Goal: Task Accomplishment & Management: Use online tool/utility

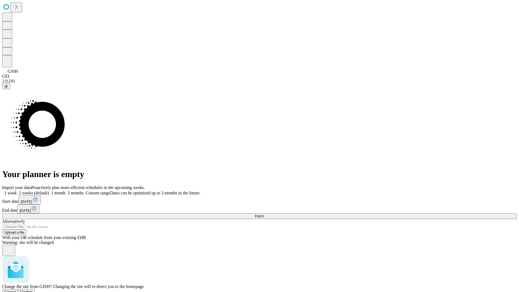
click at [33, 290] on span "Confirm" at bounding box center [26, 292] width 13 height 4
click at [65, 191] on label "1 month" at bounding box center [57, 193] width 16 height 5
click at [264, 214] on span "Fetch" at bounding box center [259, 216] width 9 height 4
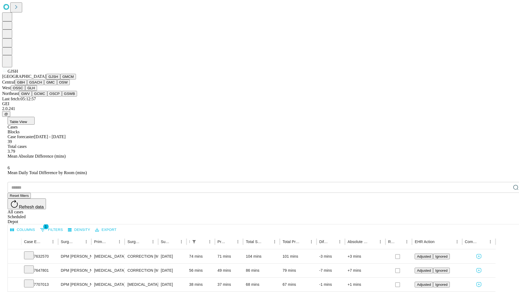
click at [60, 80] on button "GMCM" at bounding box center [68, 77] width 16 height 6
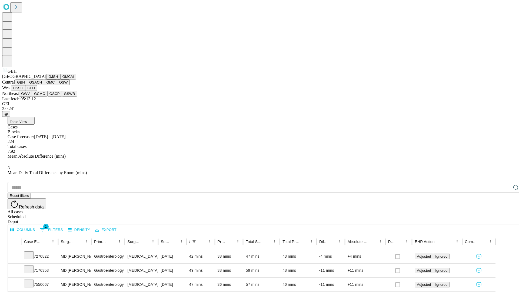
click at [42, 85] on button "GSACH" at bounding box center [35, 83] width 17 height 6
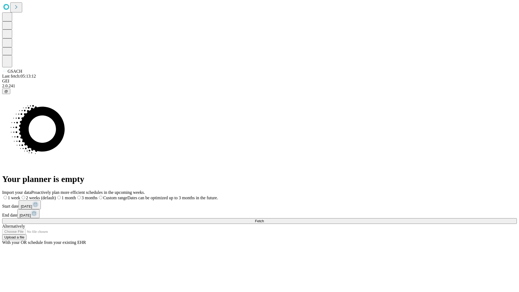
click at [76, 196] on label "1 month" at bounding box center [66, 198] width 20 height 5
click at [264, 219] on span "Fetch" at bounding box center [259, 221] width 9 height 4
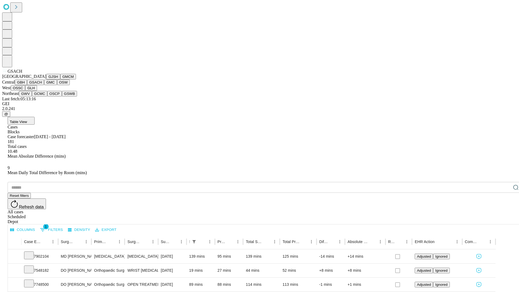
click at [44, 85] on button "GMC" at bounding box center [50, 83] width 13 height 6
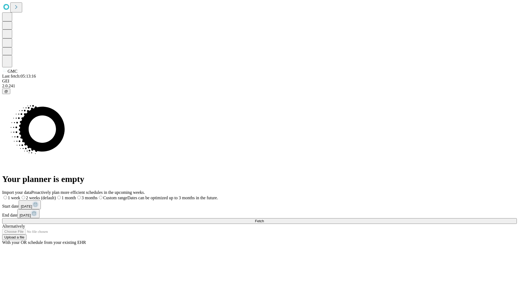
click at [76, 196] on label "1 month" at bounding box center [66, 198] width 20 height 5
click at [264, 219] on span "Fetch" at bounding box center [259, 221] width 9 height 4
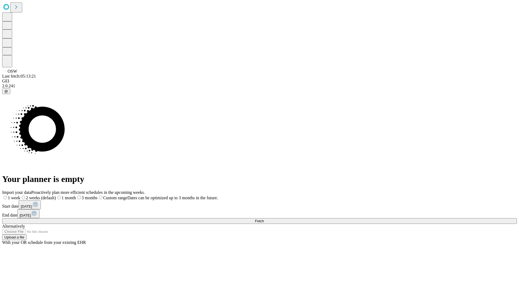
click at [264, 219] on span "Fetch" at bounding box center [259, 221] width 9 height 4
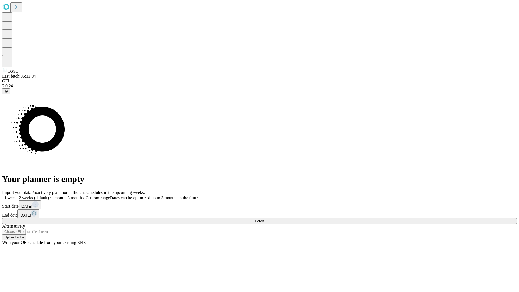
click at [65, 196] on label "1 month" at bounding box center [57, 198] width 16 height 5
click at [264, 219] on span "Fetch" at bounding box center [259, 221] width 9 height 4
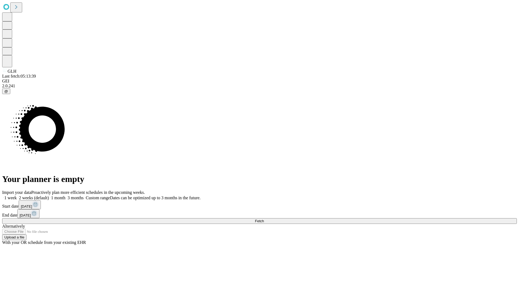
click at [65, 196] on label "1 month" at bounding box center [57, 198] width 16 height 5
click at [264, 219] on span "Fetch" at bounding box center [259, 221] width 9 height 4
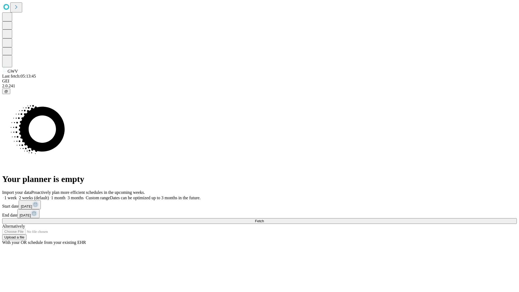
click at [65, 196] on label "1 month" at bounding box center [57, 198] width 16 height 5
click at [264, 219] on span "Fetch" at bounding box center [259, 221] width 9 height 4
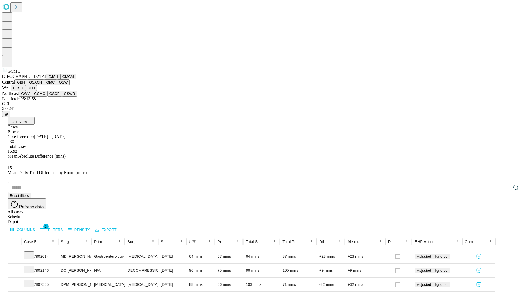
click at [47, 97] on button "OSCP" at bounding box center [54, 94] width 15 height 6
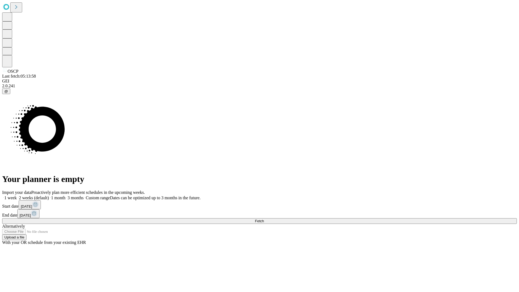
click at [65, 196] on label "1 month" at bounding box center [57, 198] width 16 height 5
click at [264, 219] on span "Fetch" at bounding box center [259, 221] width 9 height 4
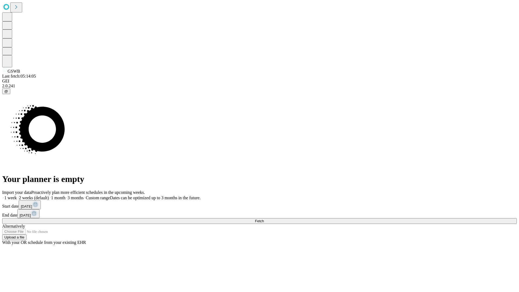
click at [65, 196] on label "1 month" at bounding box center [57, 198] width 16 height 5
click at [264, 219] on span "Fetch" at bounding box center [259, 221] width 9 height 4
